Goal: Information Seeking & Learning: Learn about a topic

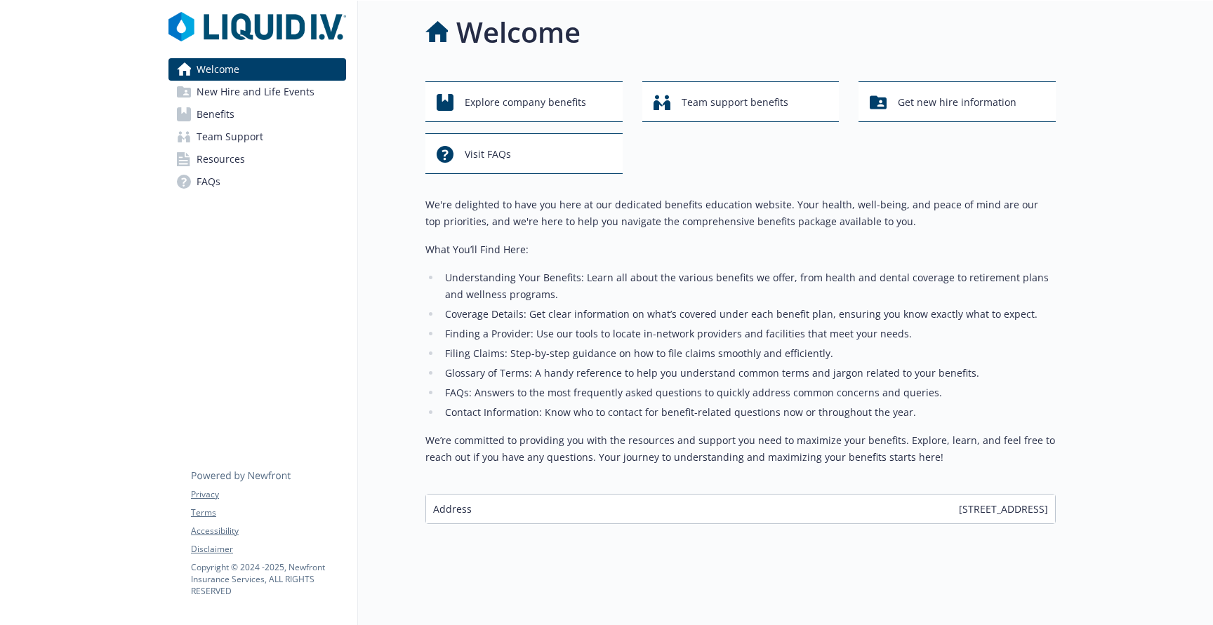
scroll to position [5, 0]
click at [495, 105] on span "Explore company benefits" at bounding box center [525, 104] width 121 height 27
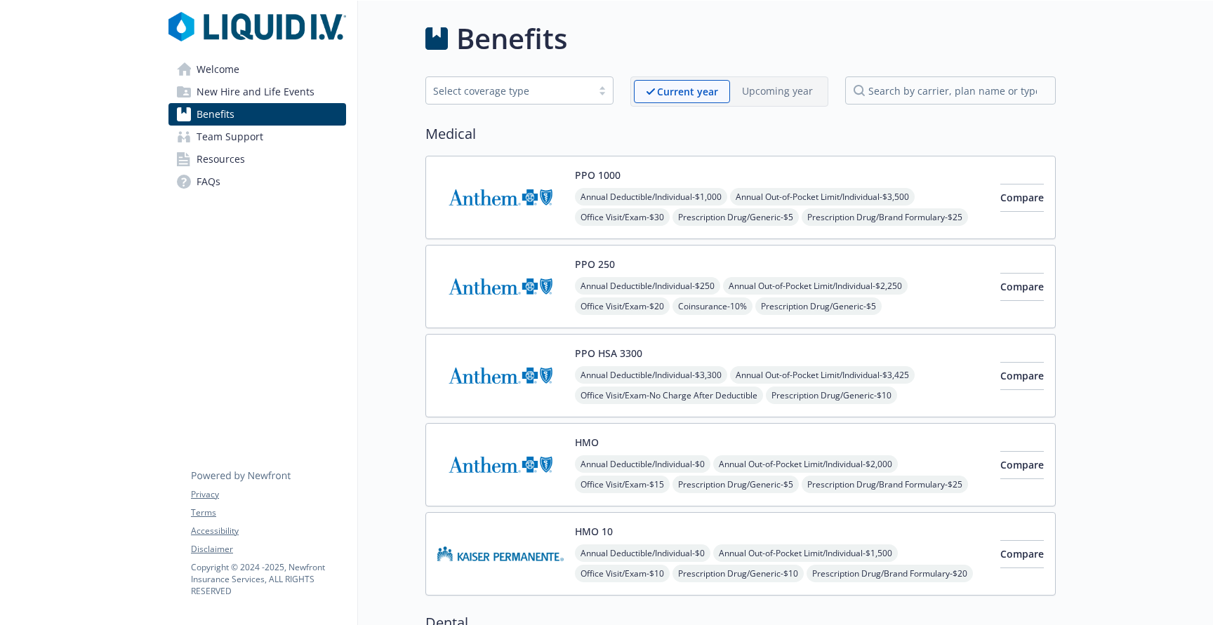
click at [290, 154] on link "Resources" at bounding box center [257, 159] width 178 height 22
click at [228, 66] on span "Welcome" at bounding box center [218, 69] width 43 height 22
